Goal: Transaction & Acquisition: Purchase product/service

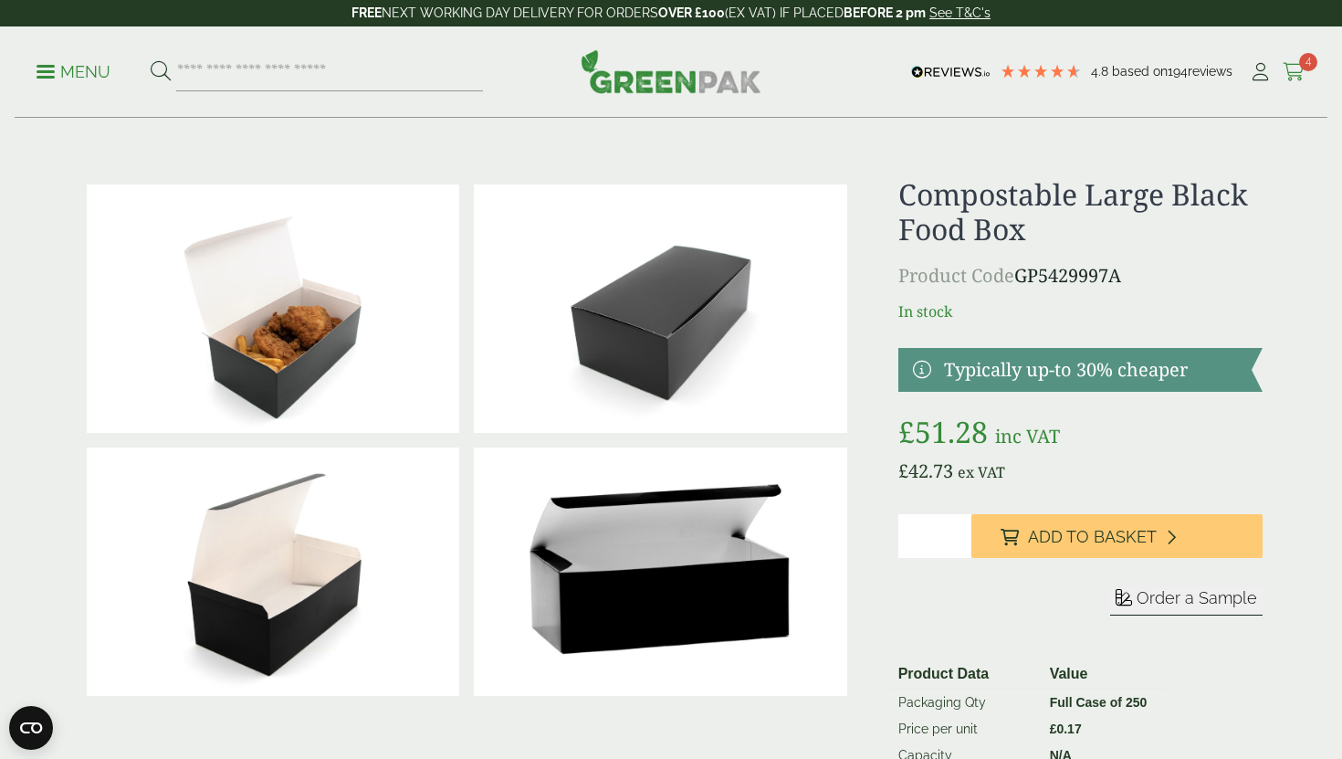
click at [1288, 69] on icon at bounding box center [1293, 72] width 23 height 18
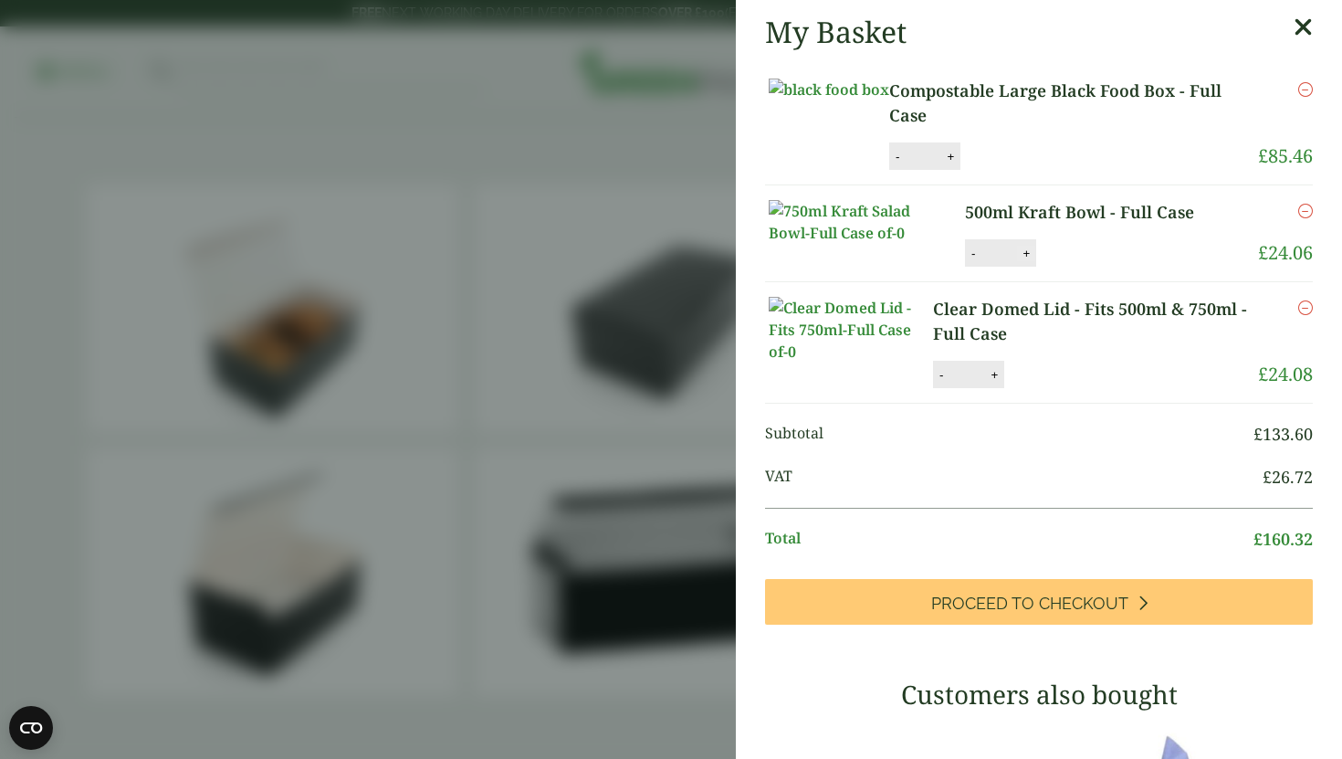
click at [1030, 261] on button "+" at bounding box center [1026, 254] width 18 height 16
type input "*"
click at [1070, 267] on button "Update" at bounding box center [1085, 253] width 91 height 27
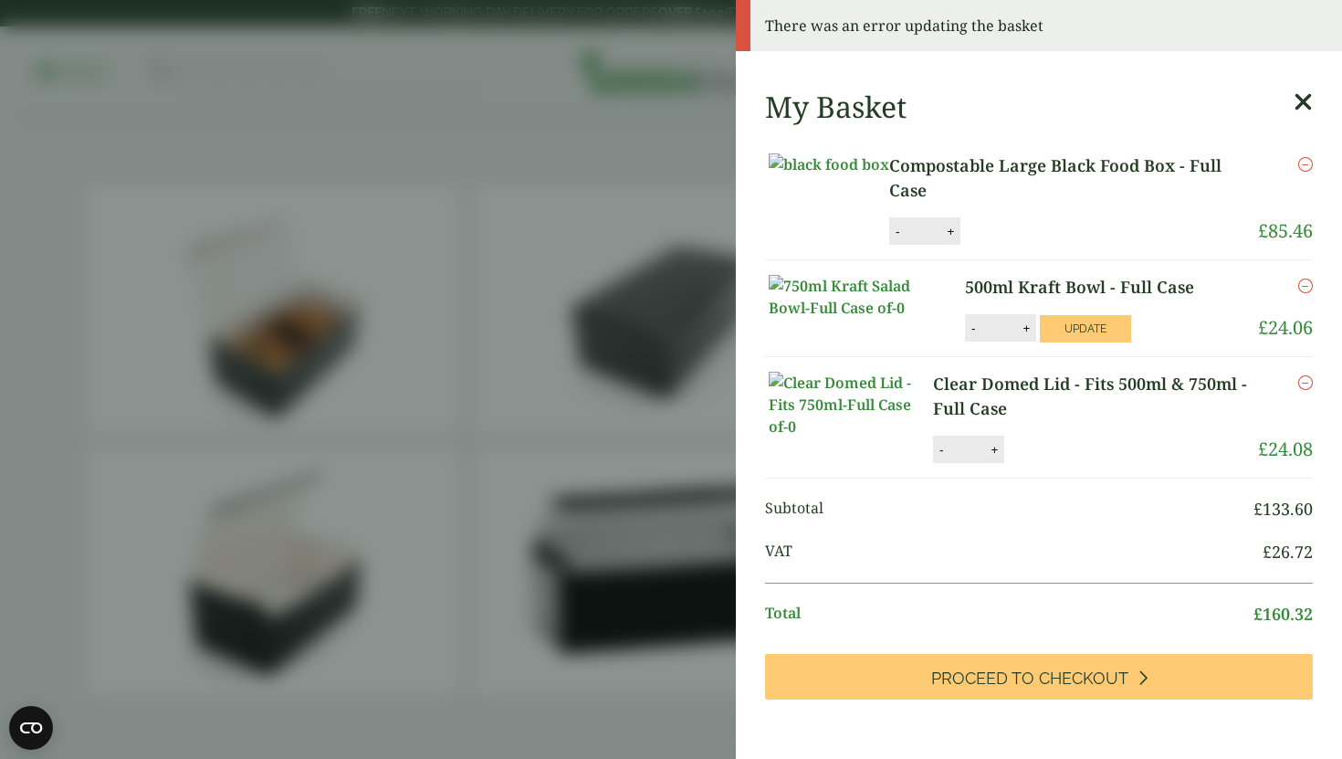
click at [999, 457] on button "+" at bounding box center [994, 450] width 18 height 16
type input "*"
click at [1032, 464] on button "Update" at bounding box center [1053, 449] width 91 height 27
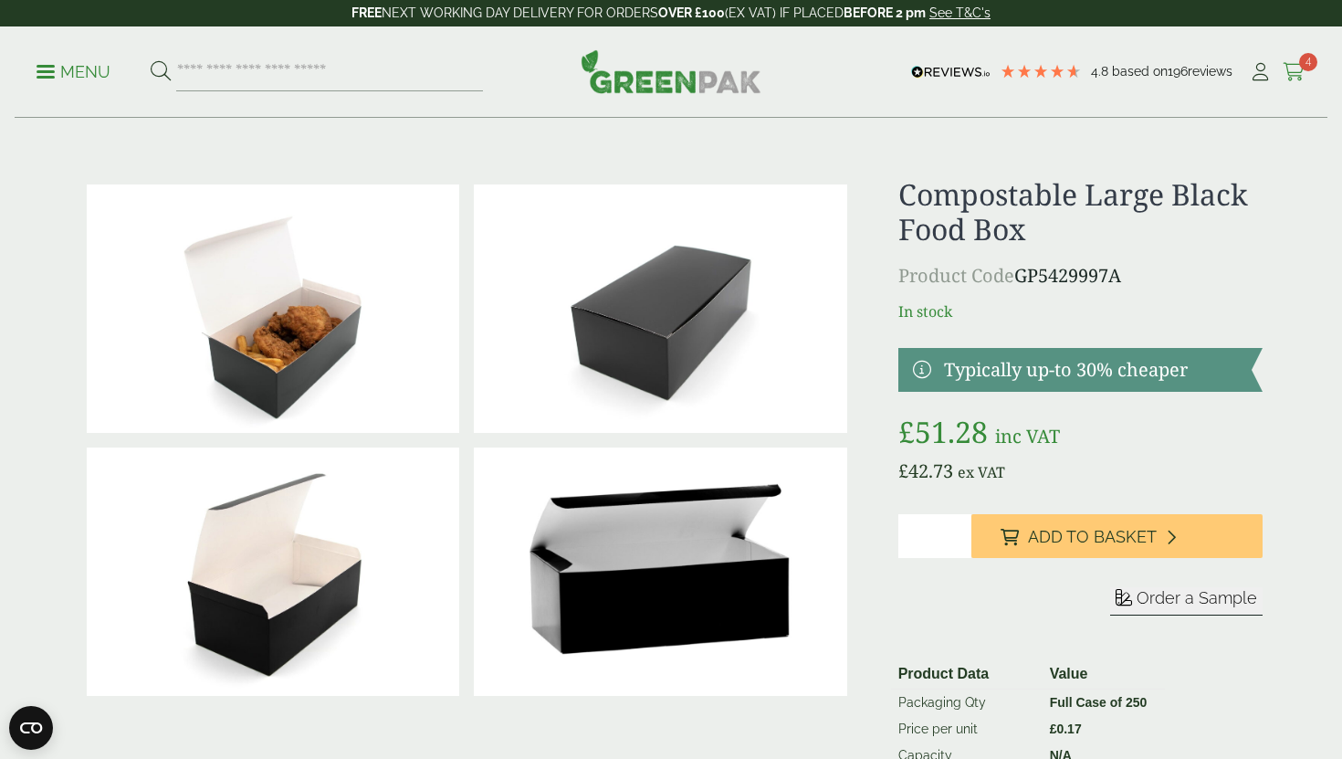
click at [1292, 69] on icon at bounding box center [1293, 72] width 23 height 18
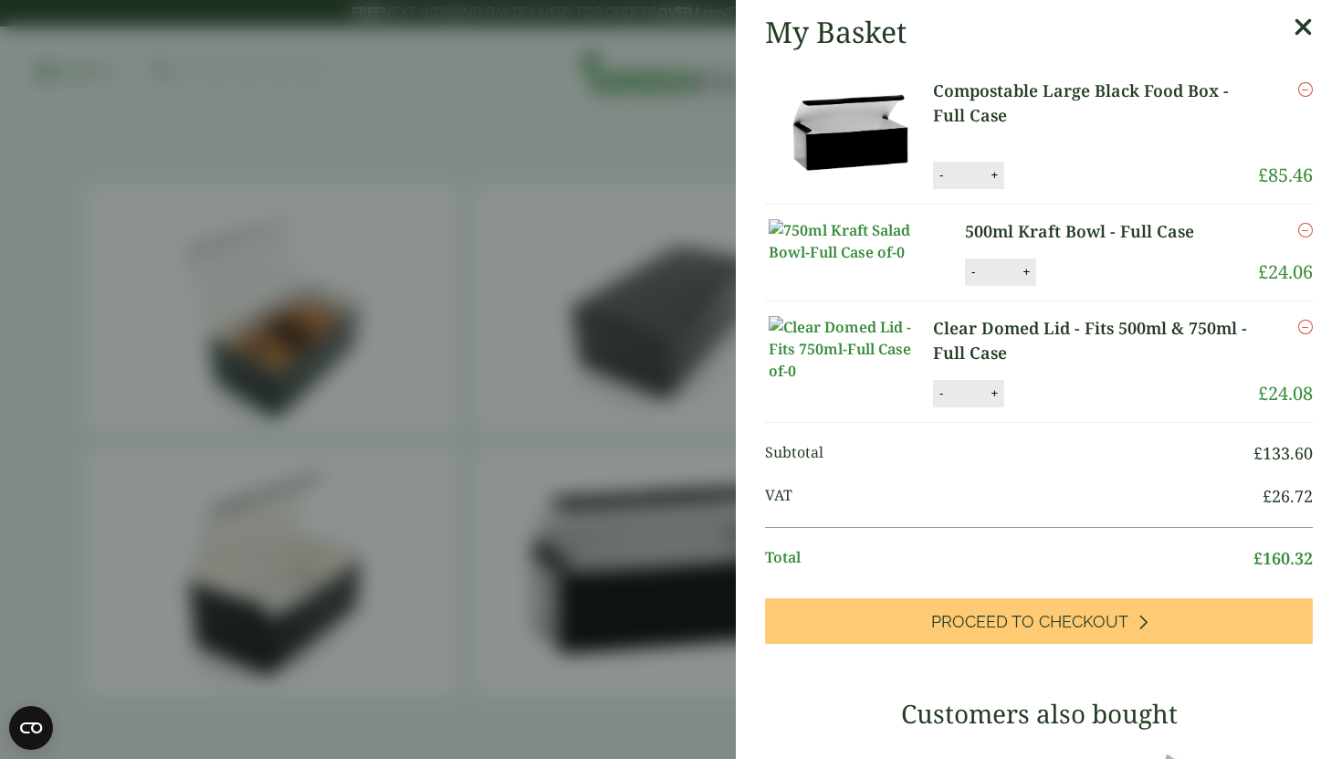
click at [1028, 279] on button "+" at bounding box center [1026, 272] width 18 height 16
type input "*"
click at [1062, 286] on button "Update" at bounding box center [1085, 271] width 91 height 27
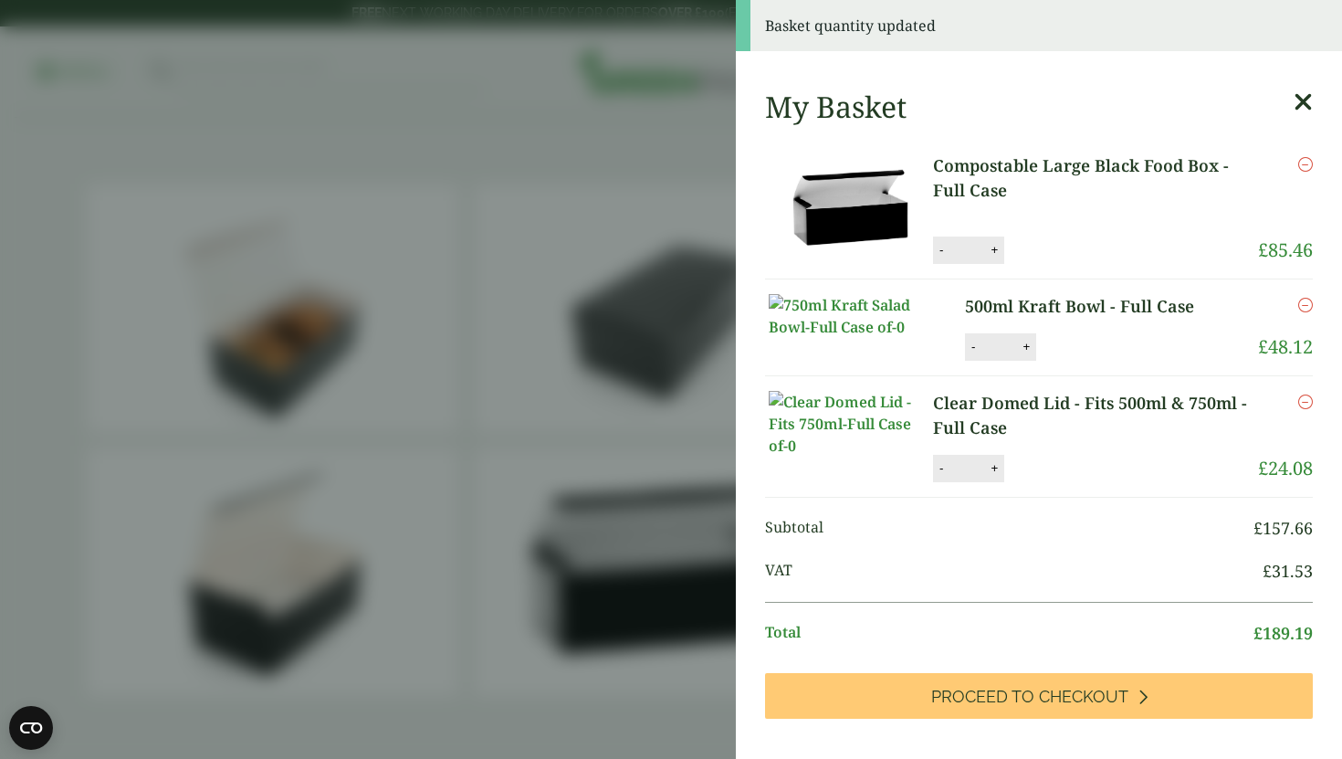
click at [1003, 482] on div "- * +" at bounding box center [968, 468] width 71 height 27
click at [999, 476] on button "+" at bounding box center [994, 468] width 18 height 16
type input "*"
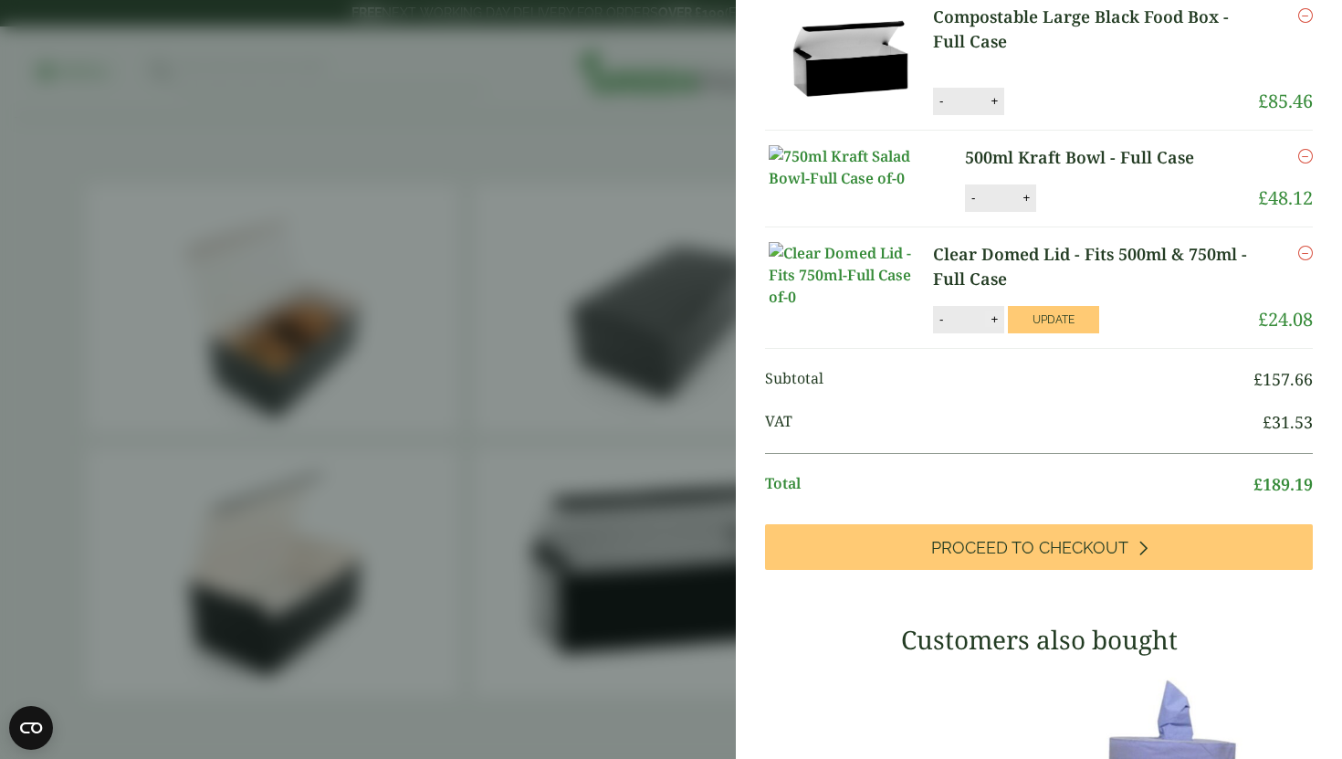
scroll to position [203, 0]
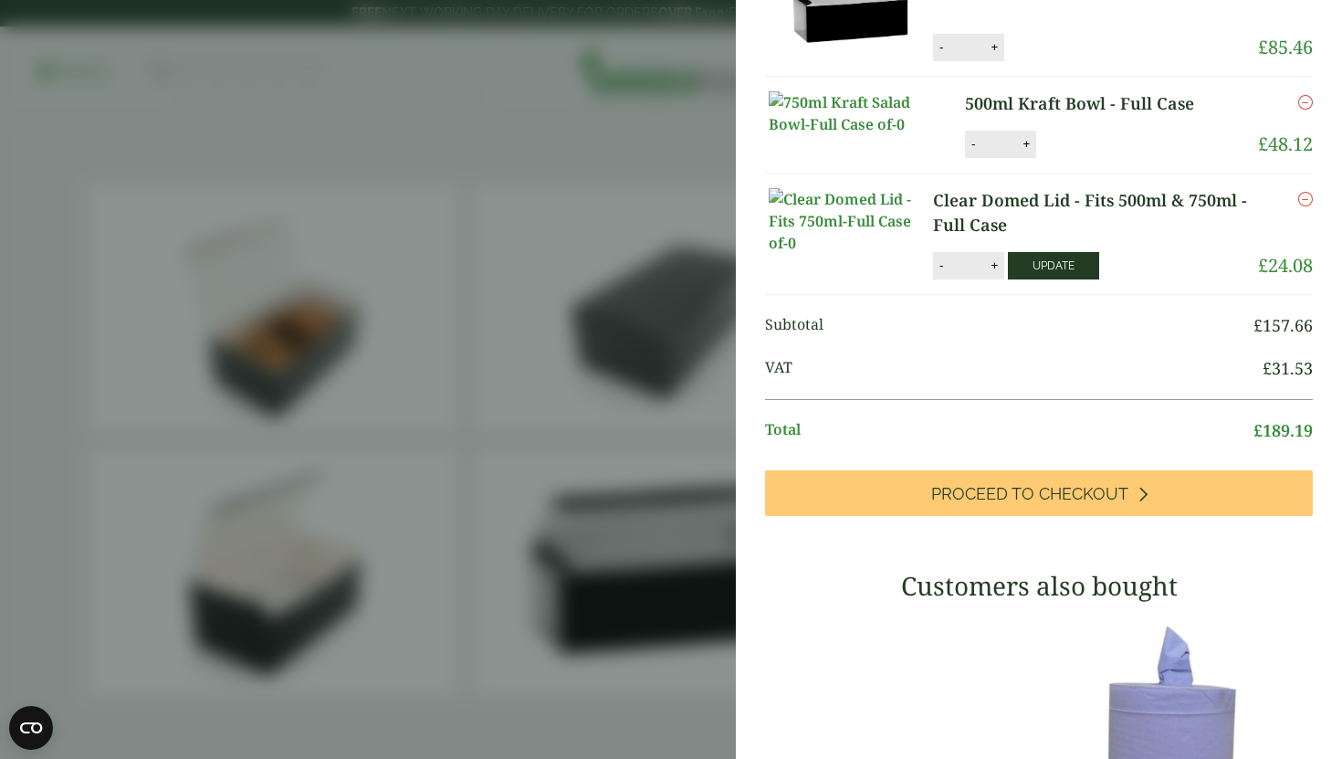
click at [1072, 279] on button "Update" at bounding box center [1053, 265] width 91 height 27
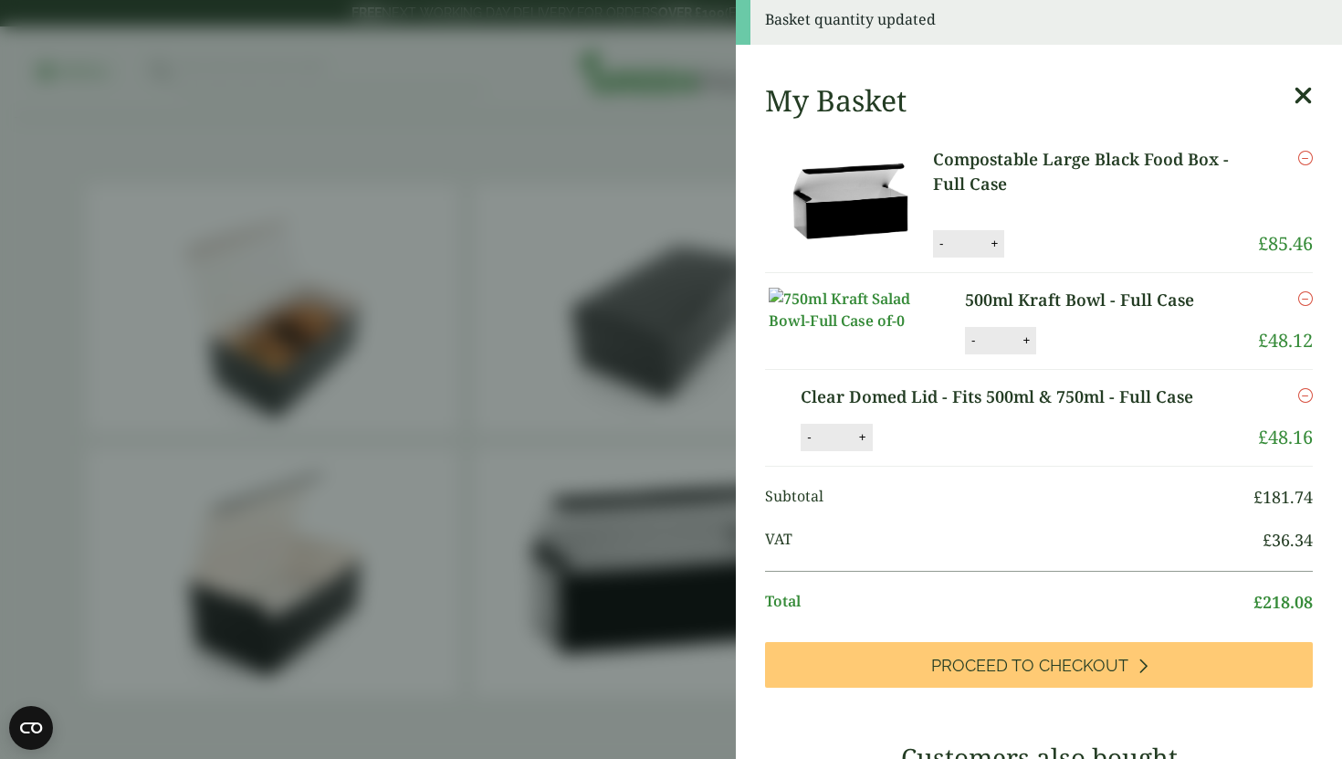
scroll to position [0, 0]
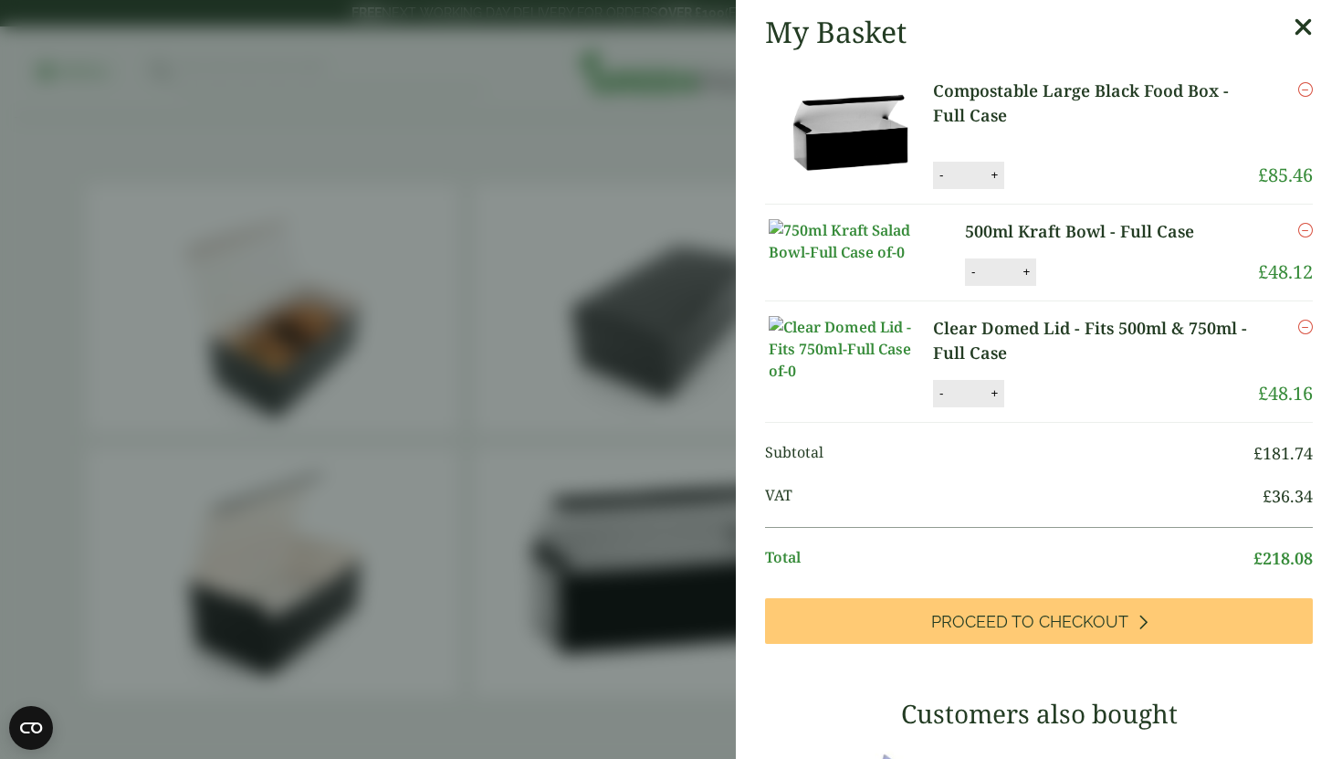
click at [662, 183] on aside "My Basket Compostable Large Black Food Box - Full Case Compostable Large Black …" at bounding box center [671, 379] width 1342 height 759
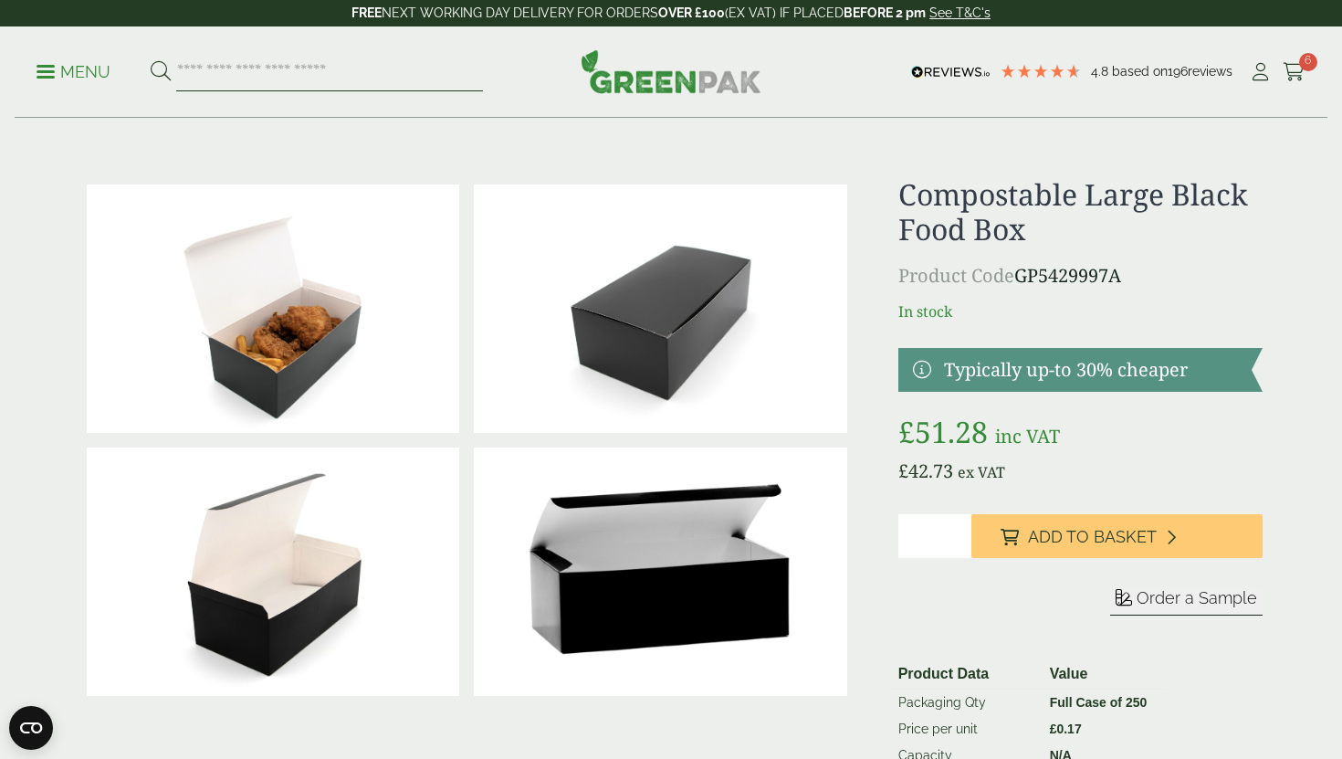
click at [415, 69] on input "search" at bounding box center [329, 72] width 307 height 38
type input "**********"
click at [151, 60] on button at bounding box center [161, 72] width 20 height 24
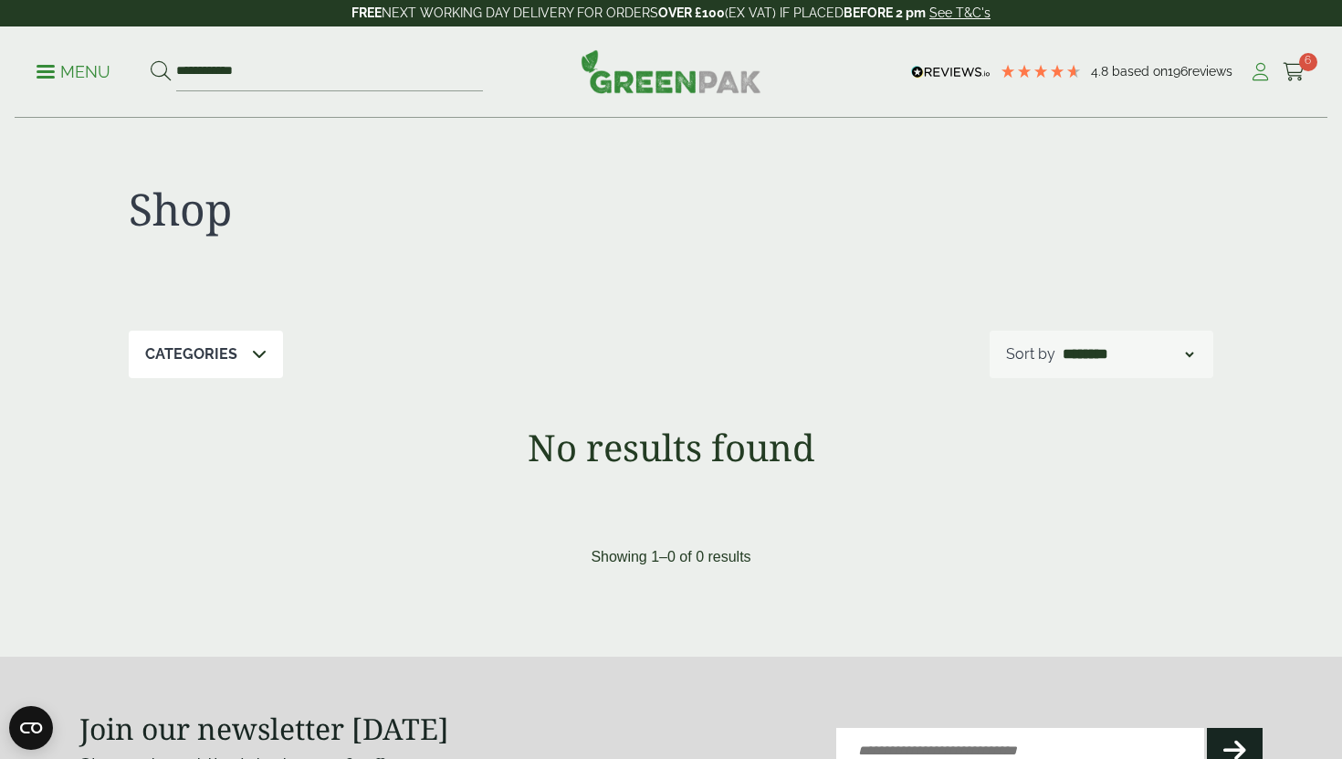
click at [1262, 68] on icon at bounding box center [1260, 72] width 23 height 18
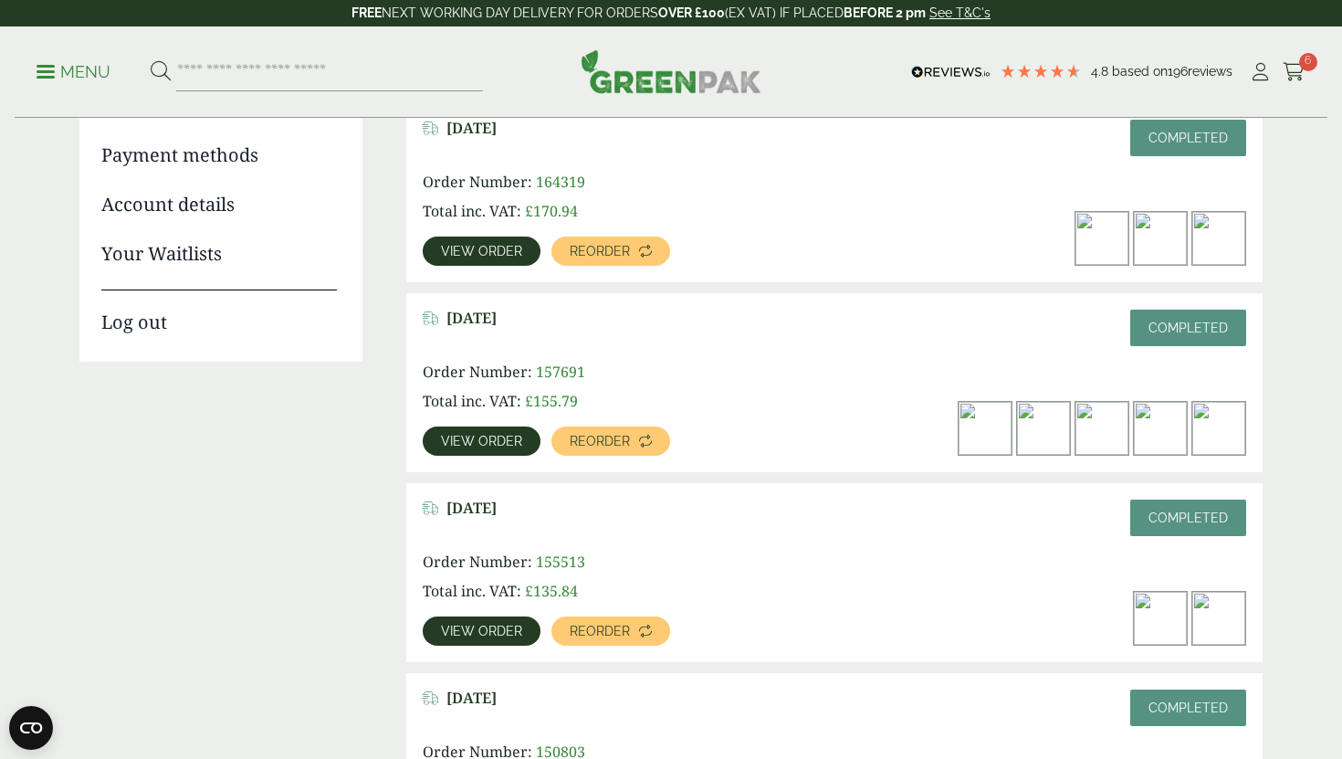
scroll to position [277, 0]
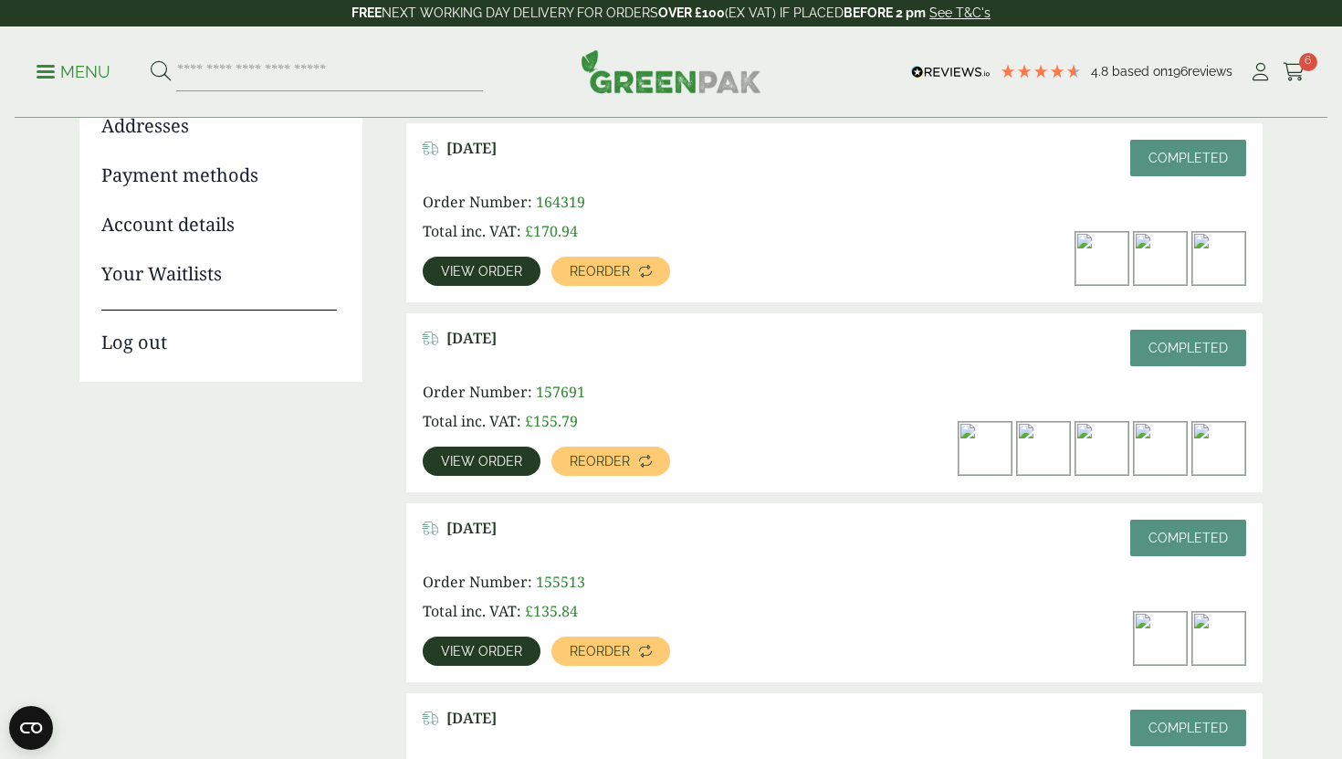
click at [515, 271] on span "View order" at bounding box center [481, 271] width 81 height 13
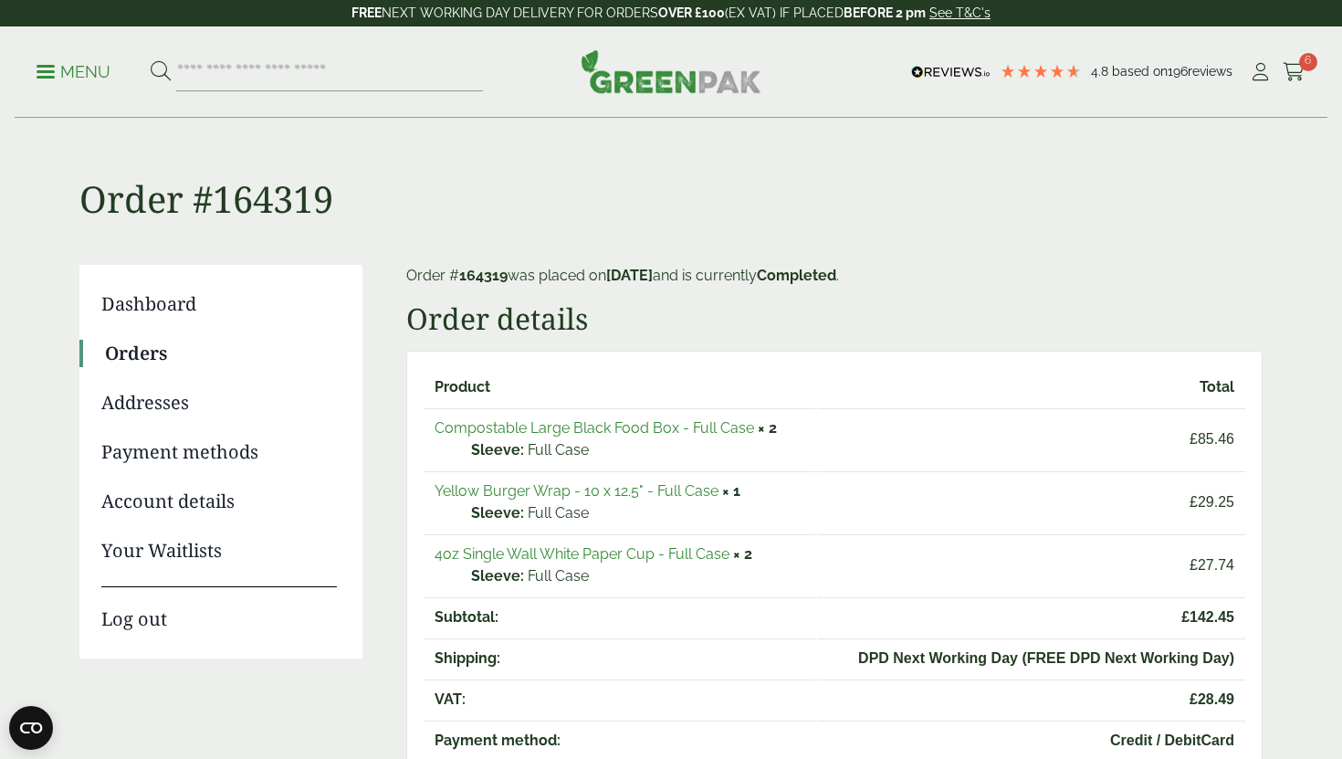
click at [607, 554] on link "4oz Single Wall White Paper Cup - Full Case" at bounding box center [581, 553] width 295 height 17
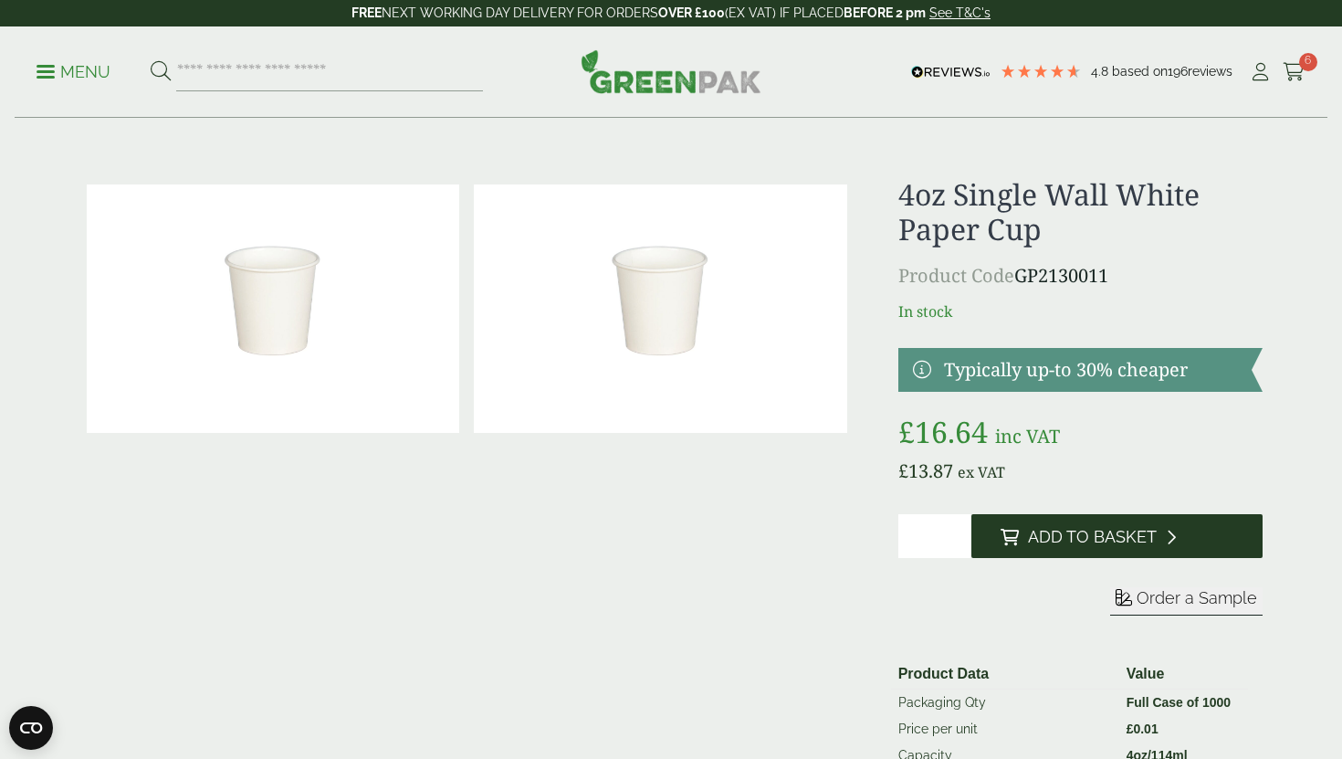
click at [1032, 546] on span "Add to Basket" at bounding box center [1092, 537] width 129 height 20
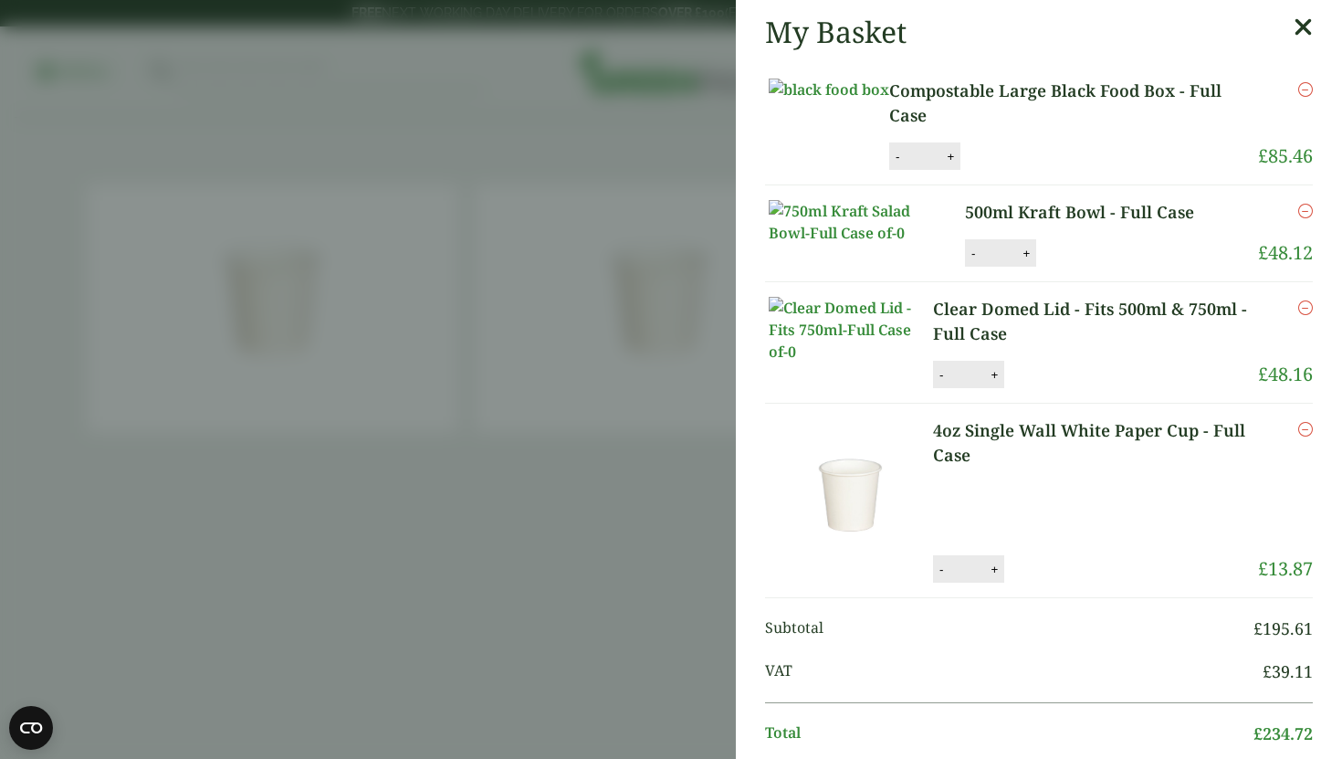
click at [626, 433] on aside "My Basket Compostable Large Black Food Box - Full Case Compostable Large Black …" at bounding box center [671, 379] width 1342 height 759
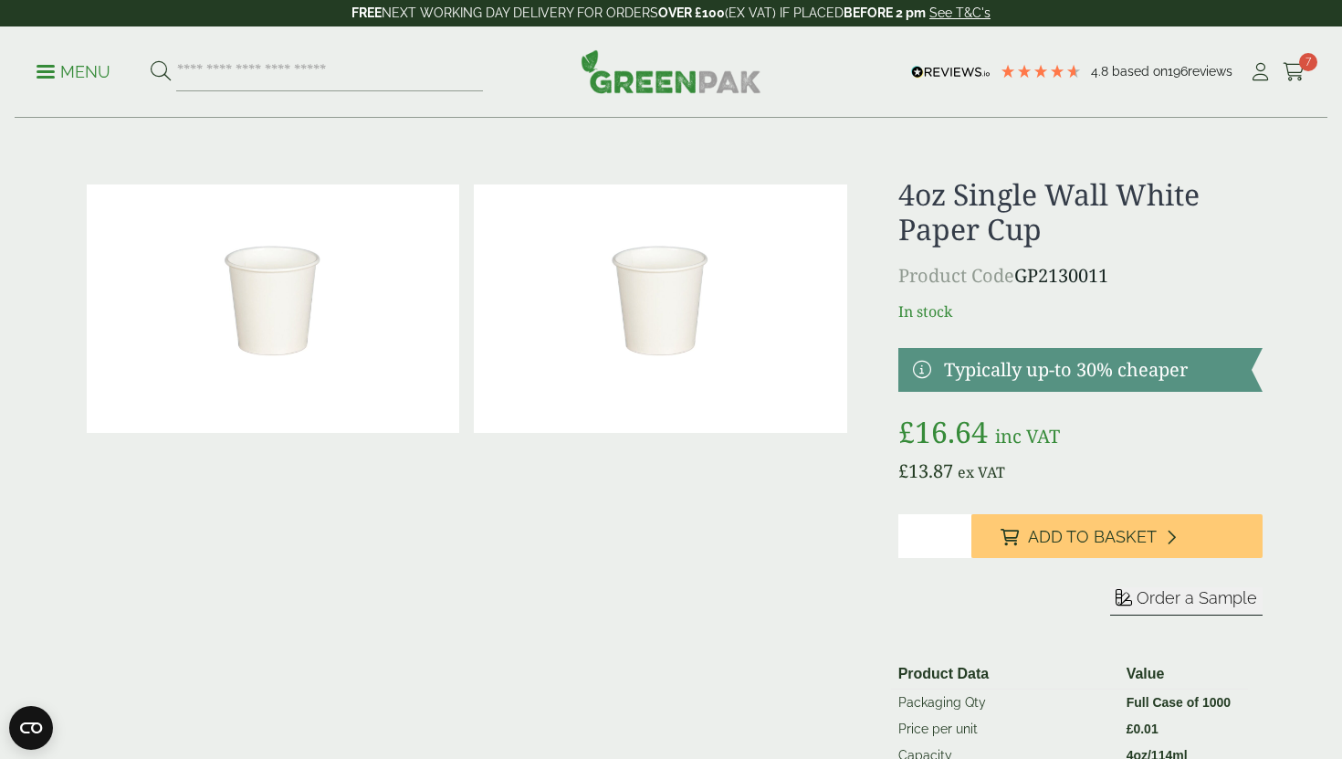
click at [73, 69] on p "Menu" at bounding box center [74, 72] width 74 height 22
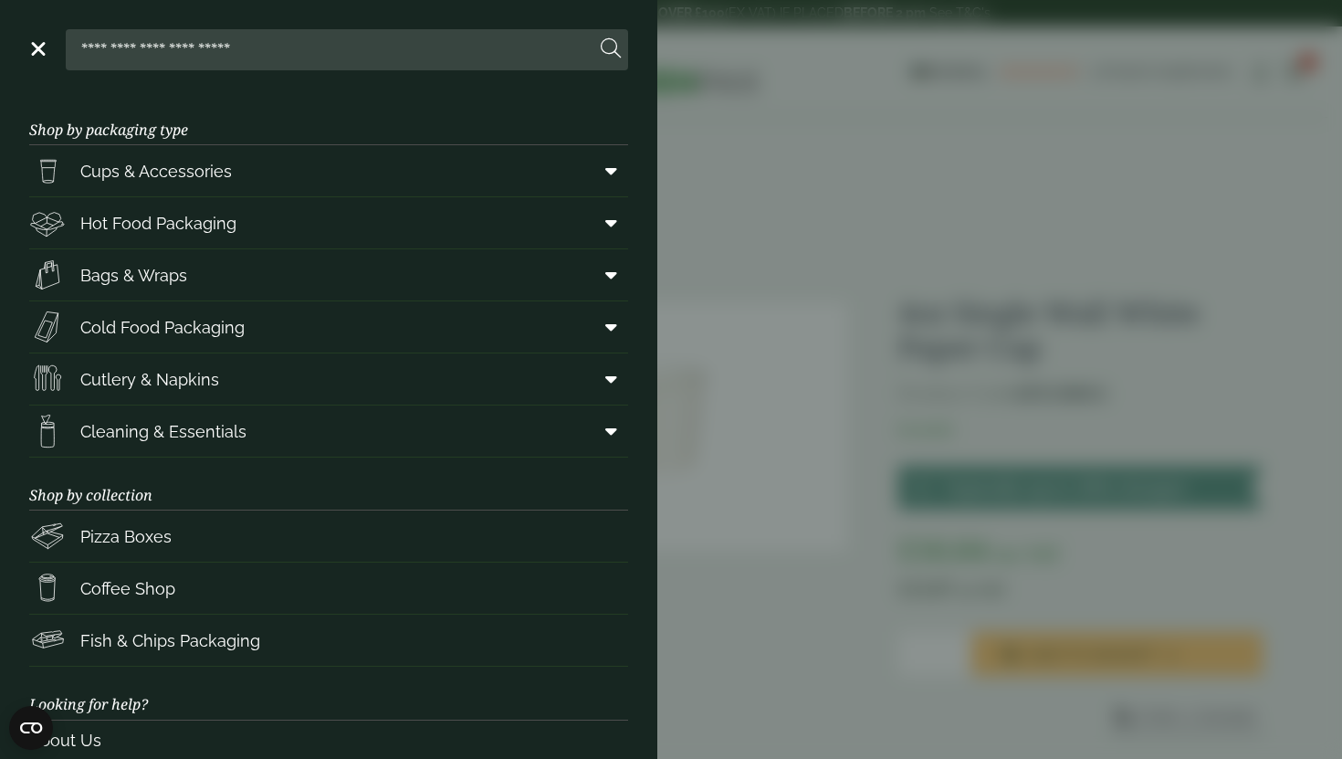
click at [699, 371] on aside "Close Shop by packaging type Cups & Accessories Hot Drink Paper Cups Smoothie C…" at bounding box center [671, 379] width 1342 height 759
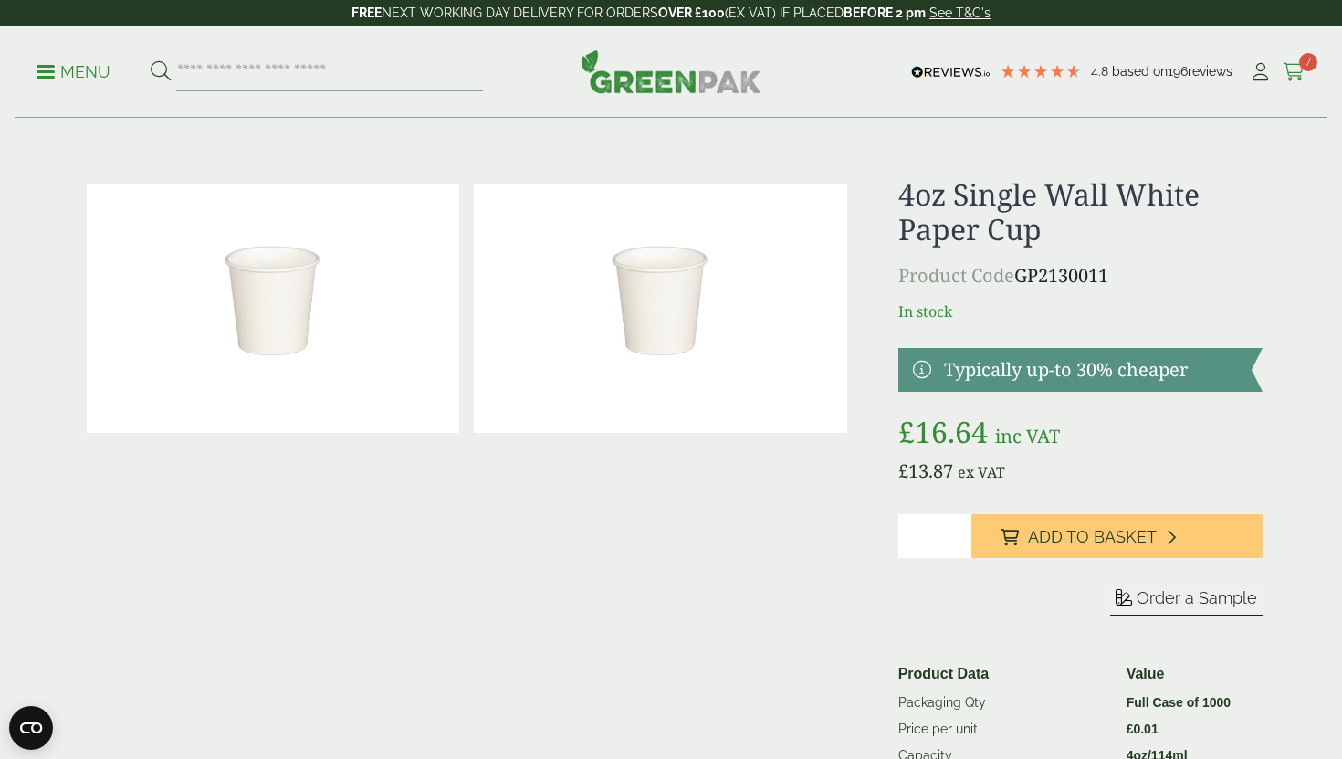
click at [1302, 68] on span "7" at bounding box center [1308, 62] width 18 height 18
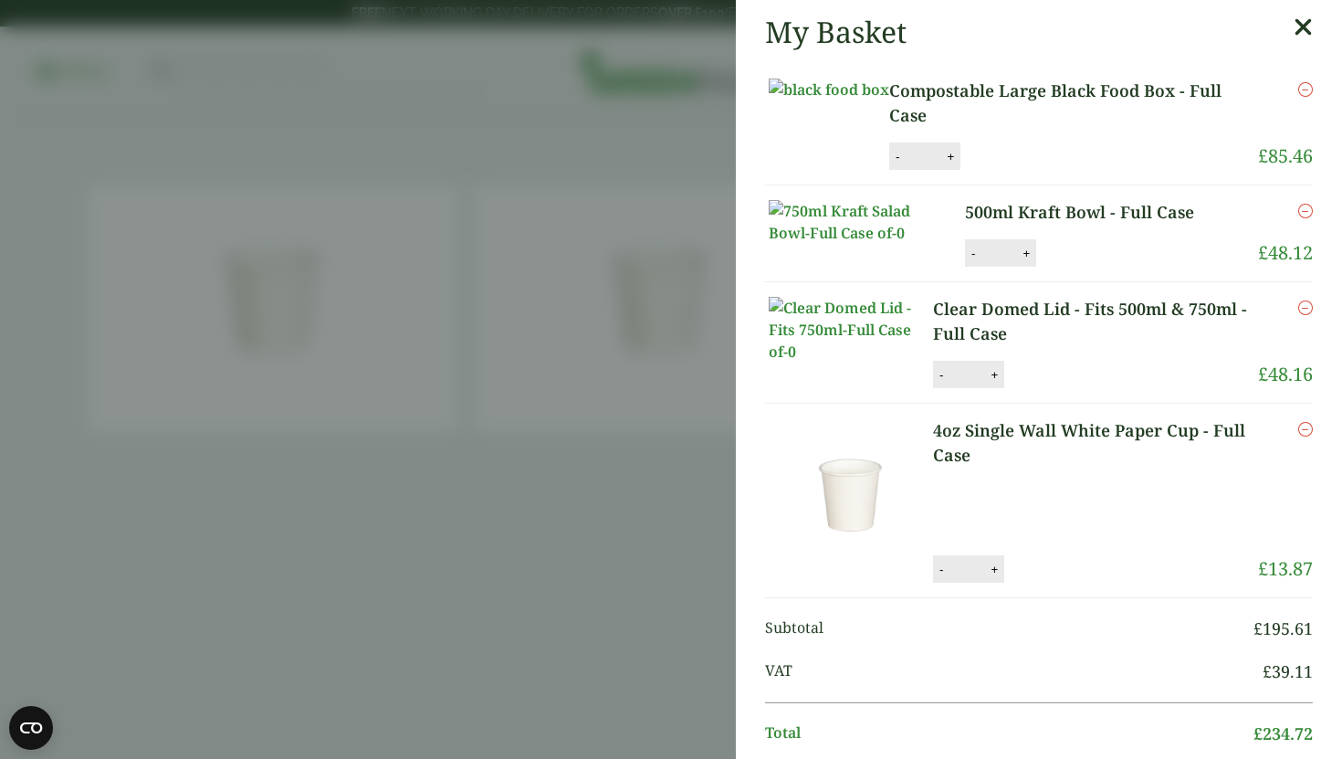
click at [493, 223] on aside "My Basket Compostable Large Black Food Box - Full Case Compostable Large Black …" at bounding box center [671, 379] width 1342 height 759
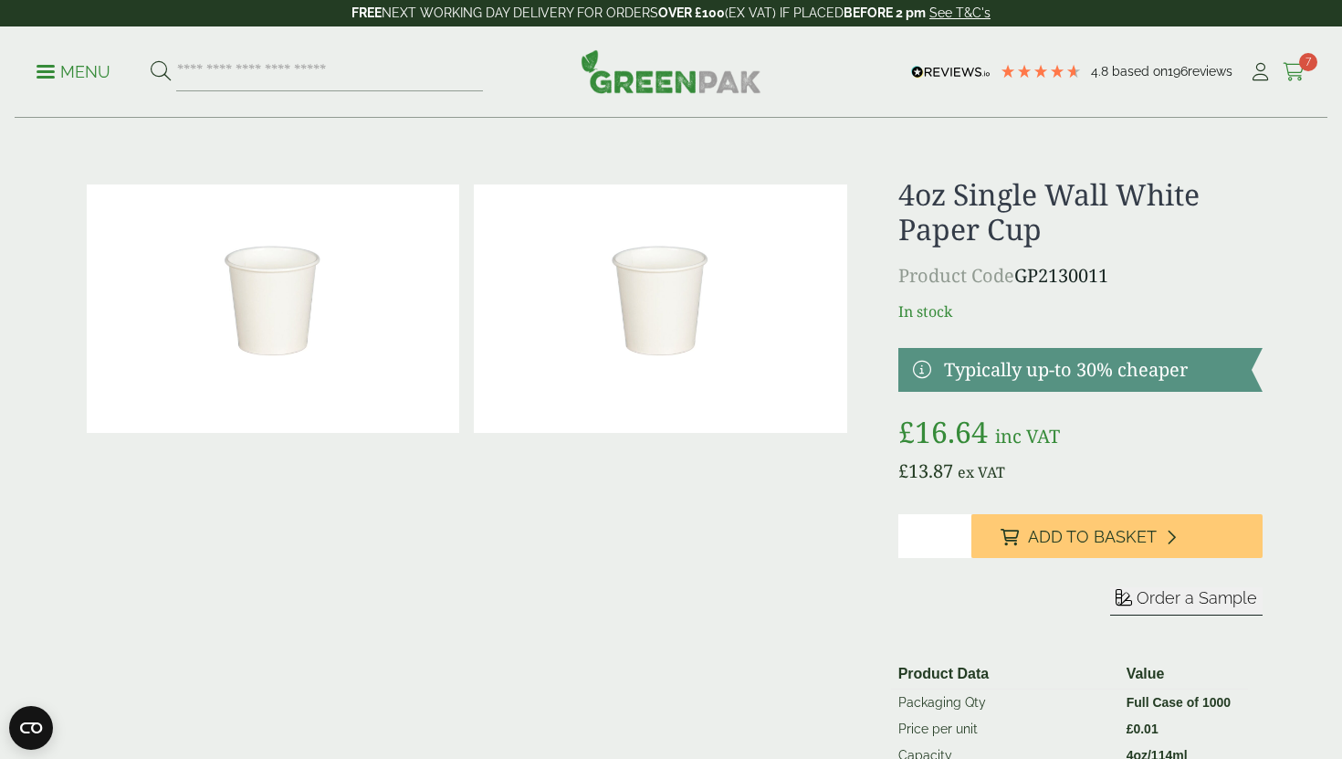
click at [1288, 68] on icon at bounding box center [1293, 72] width 23 height 18
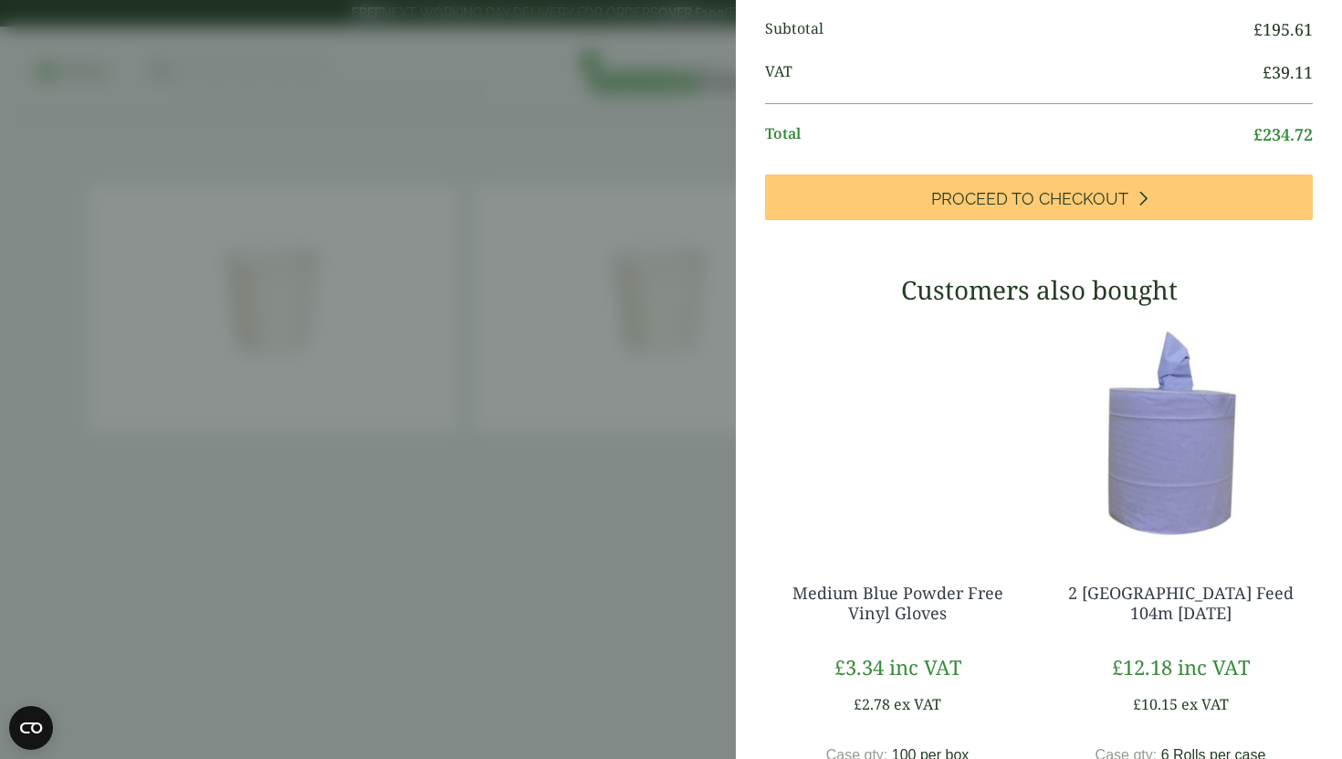
scroll to position [612, 0]
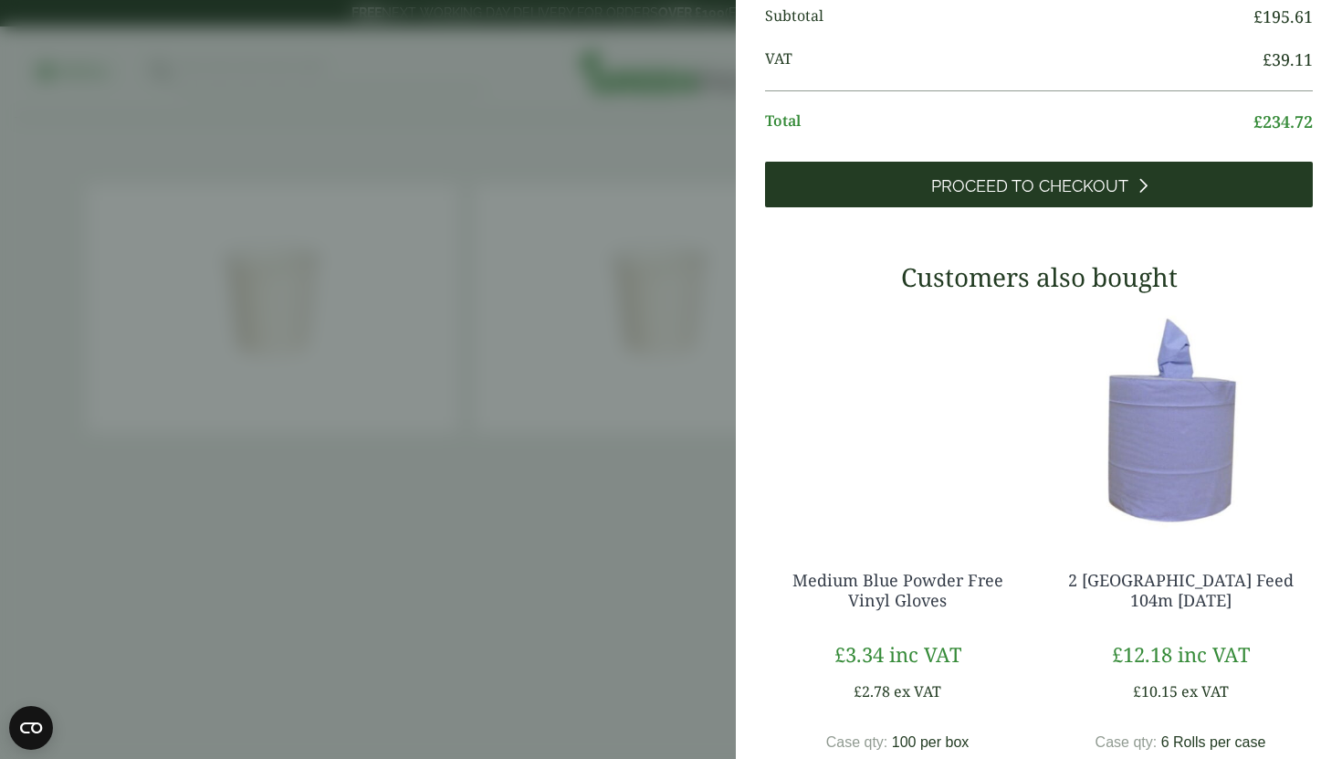
click at [1112, 196] on span "Proceed to Checkout" at bounding box center [1029, 186] width 197 height 20
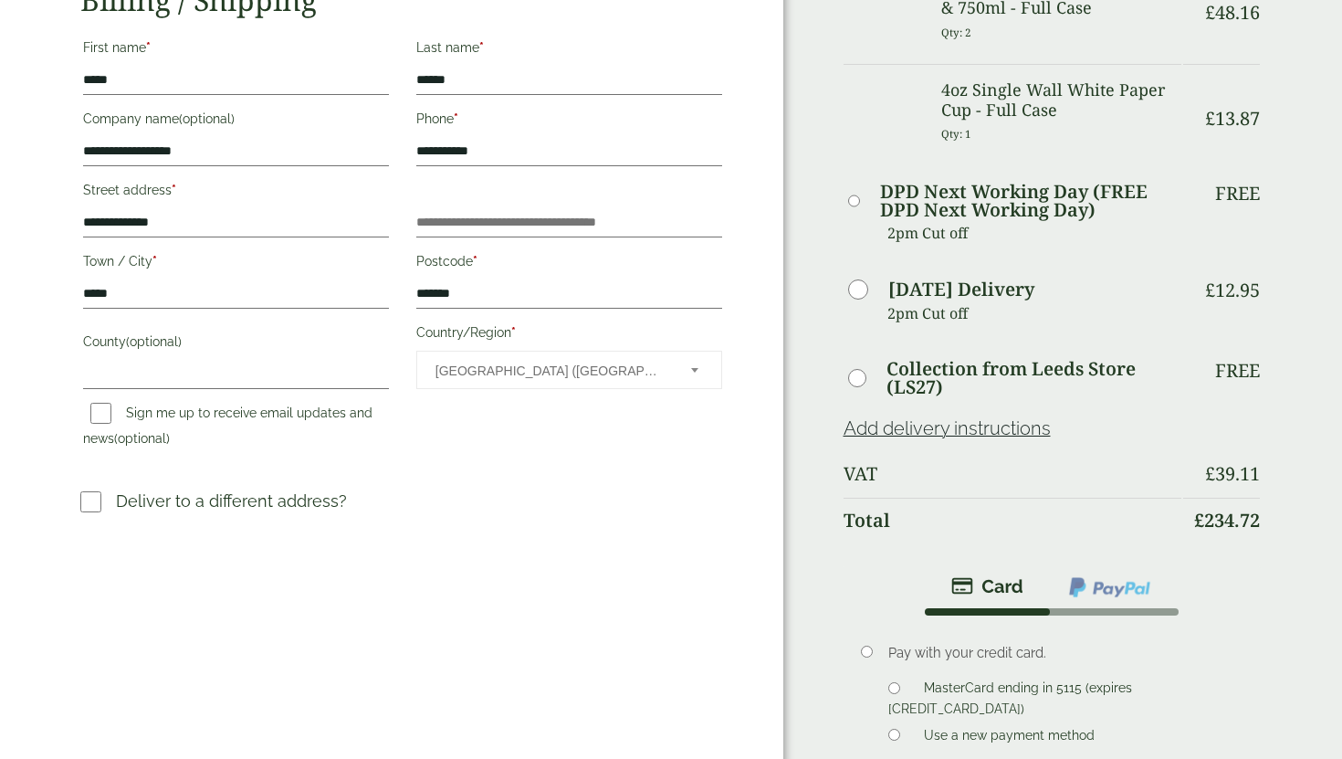
scroll to position [581, 0]
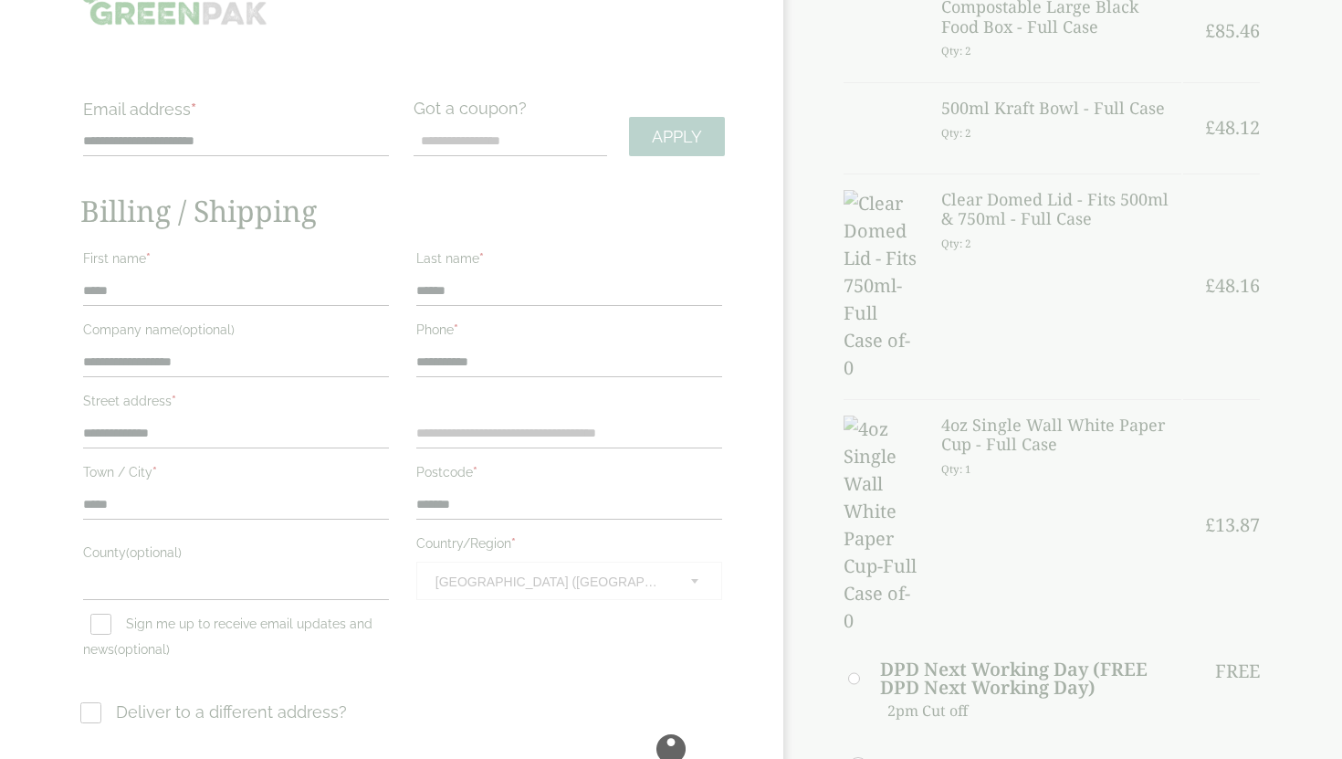
scroll to position [33, 0]
